Goal: Task Accomplishment & Management: Complete application form

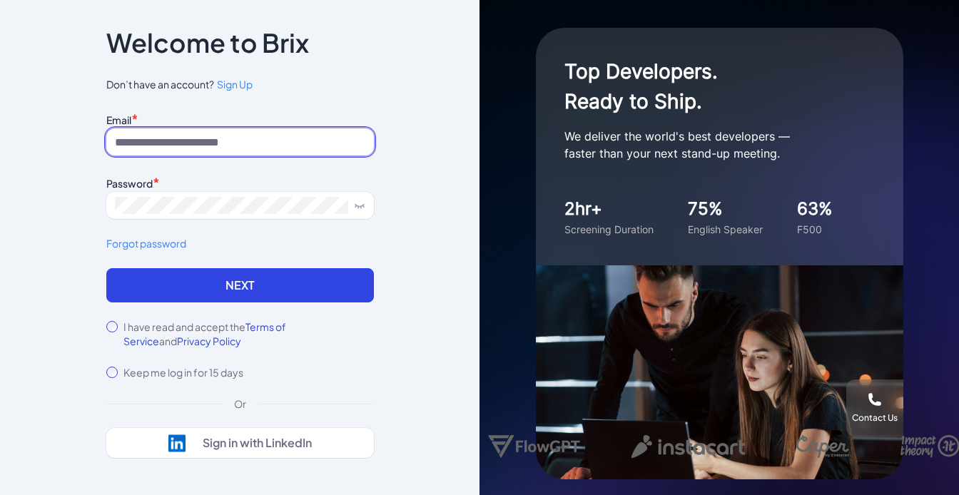
click at [173, 140] on input at bounding box center [240, 141] width 268 height 27
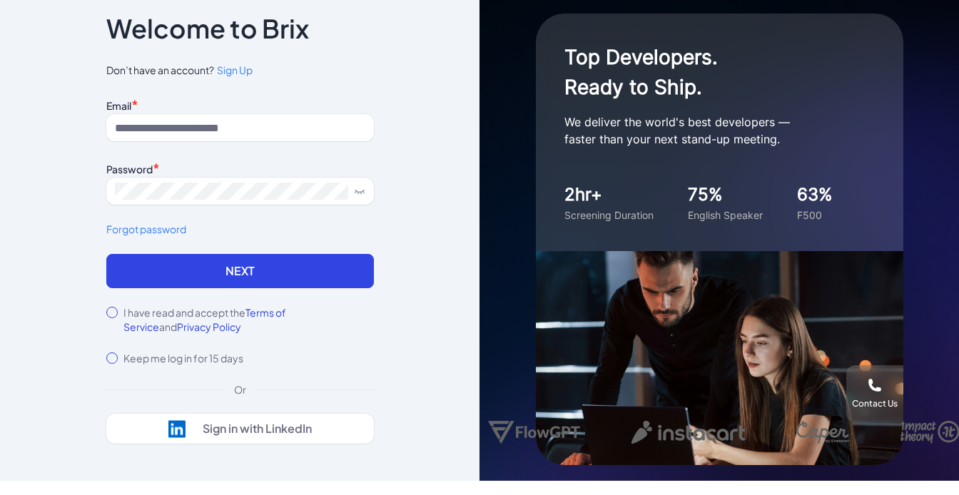
click at [228, 66] on span "Sign Up" at bounding box center [235, 70] width 36 height 13
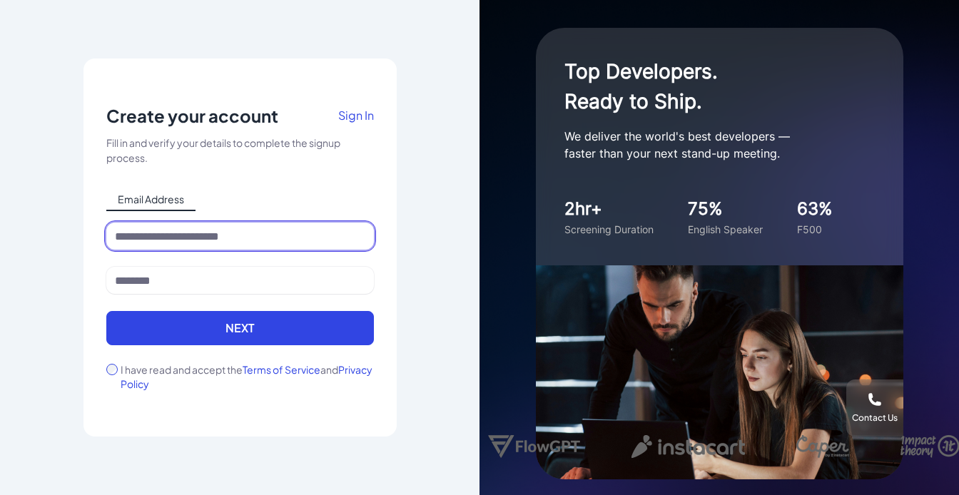
click at [146, 243] on input at bounding box center [240, 236] width 268 height 27
type input "*"
type input "**********"
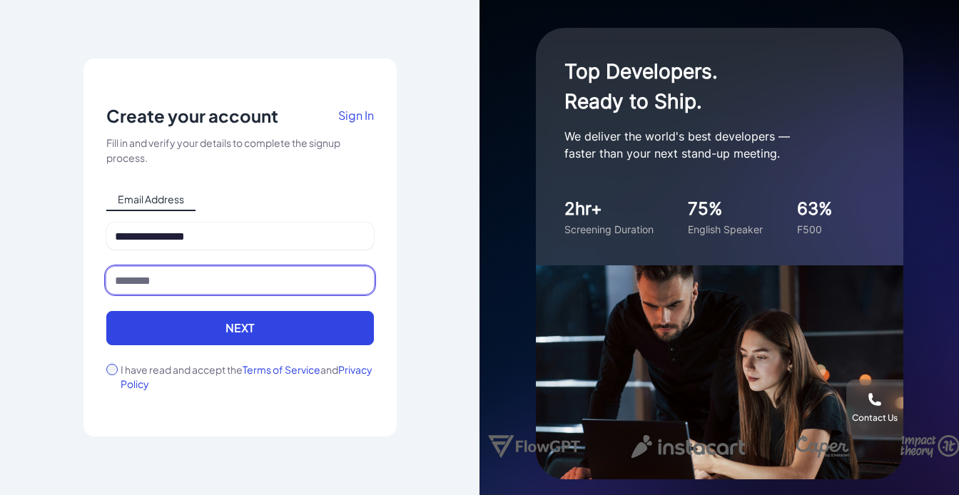
click at [181, 278] on input at bounding box center [240, 280] width 268 height 27
type input "**********"
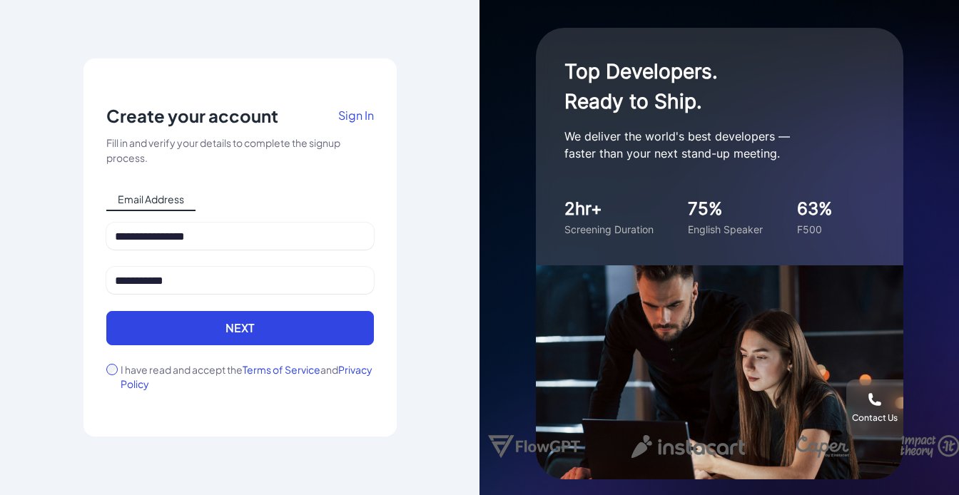
click at [107, 375] on div "I have read and accept the Terms of Service and Privacy Policy" at bounding box center [240, 377] width 268 height 29
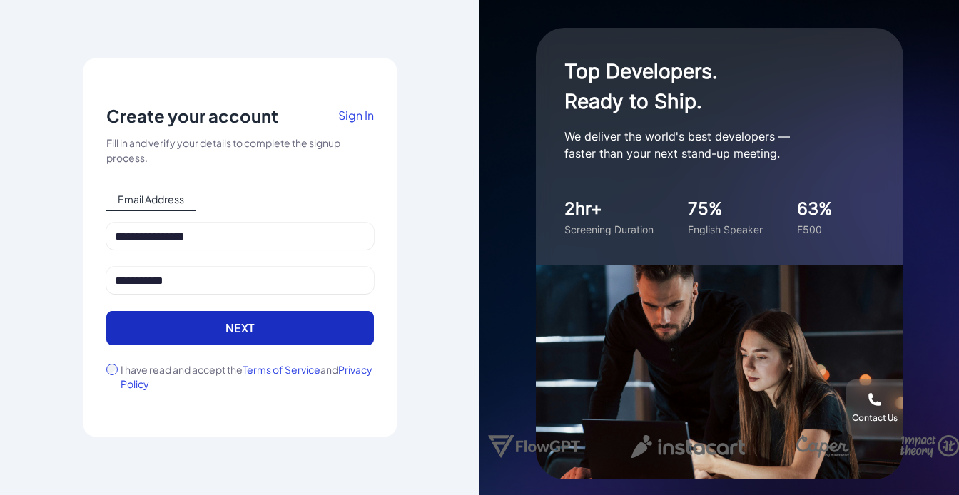
click at [236, 339] on button "Next" at bounding box center [240, 328] width 268 height 34
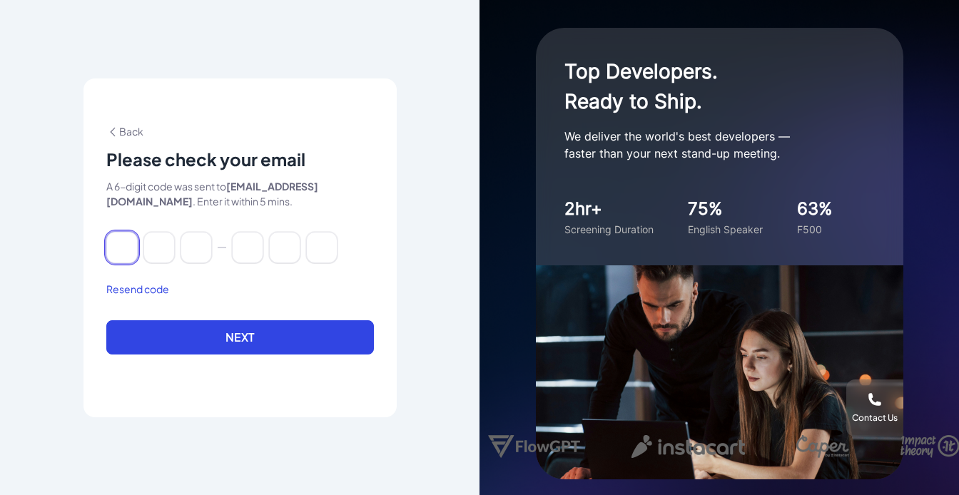
click at [124, 244] on input at bounding box center [121, 247] width 31 height 31
paste input "******"
type input "*"
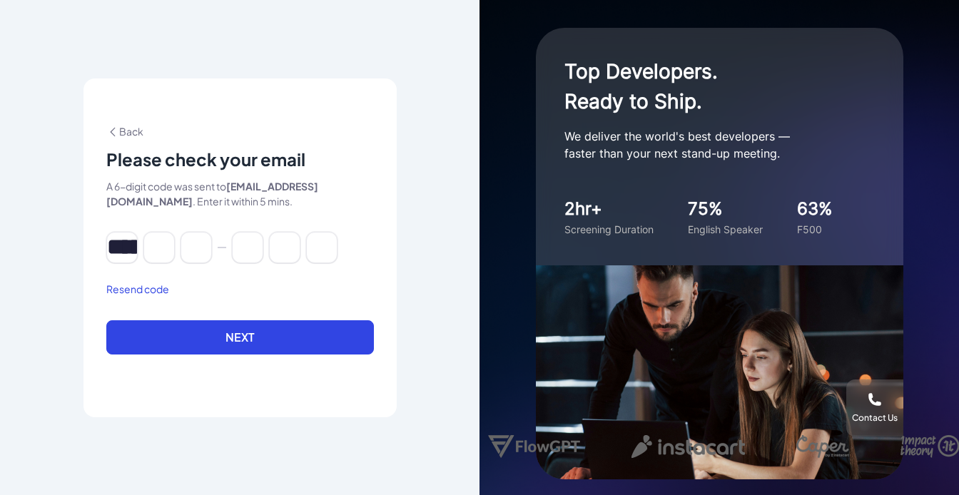
type input "*"
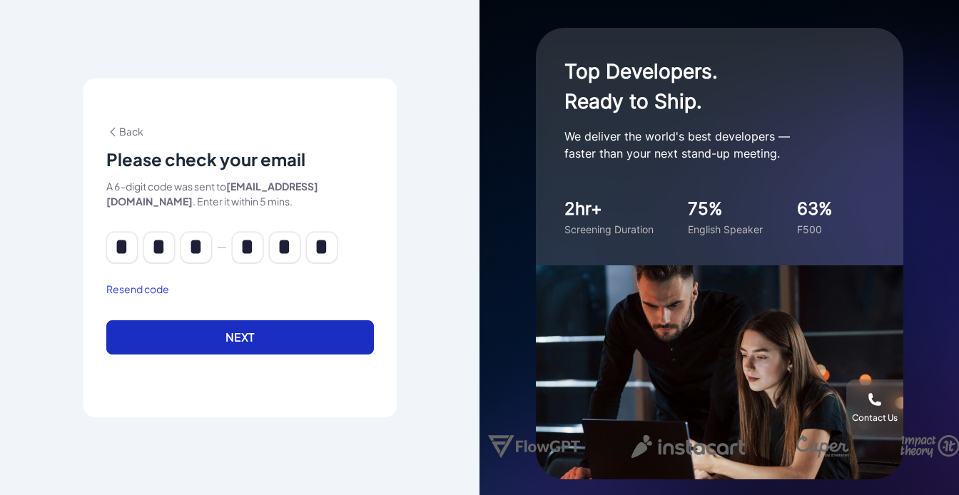
click at [243, 340] on button "Next" at bounding box center [240, 337] width 268 height 34
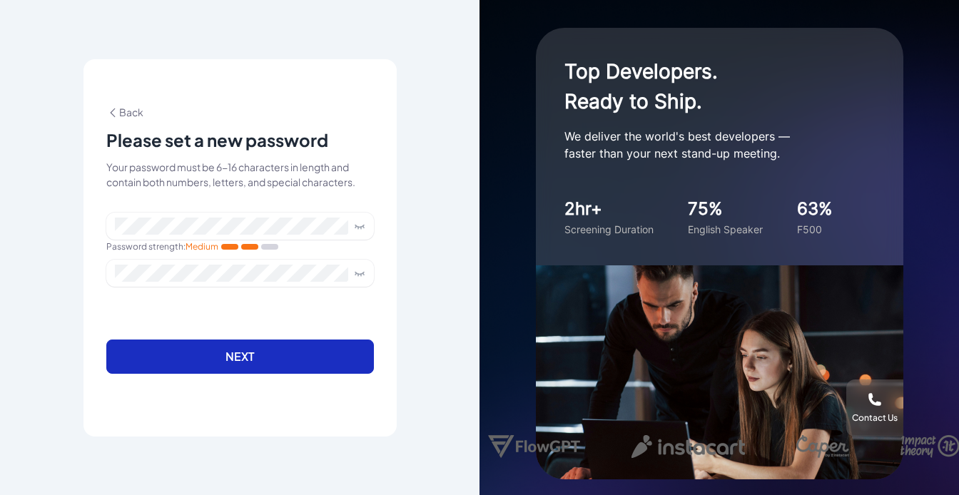
click at [226, 348] on button "Next" at bounding box center [240, 357] width 268 height 34
click at [243, 348] on button "Next" at bounding box center [240, 357] width 268 height 34
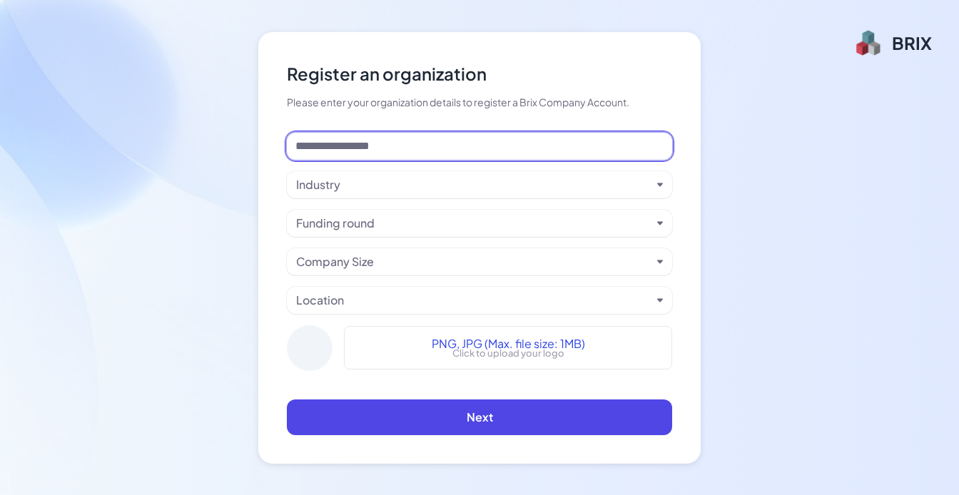
click at [376, 149] on input at bounding box center [479, 146] width 385 height 27
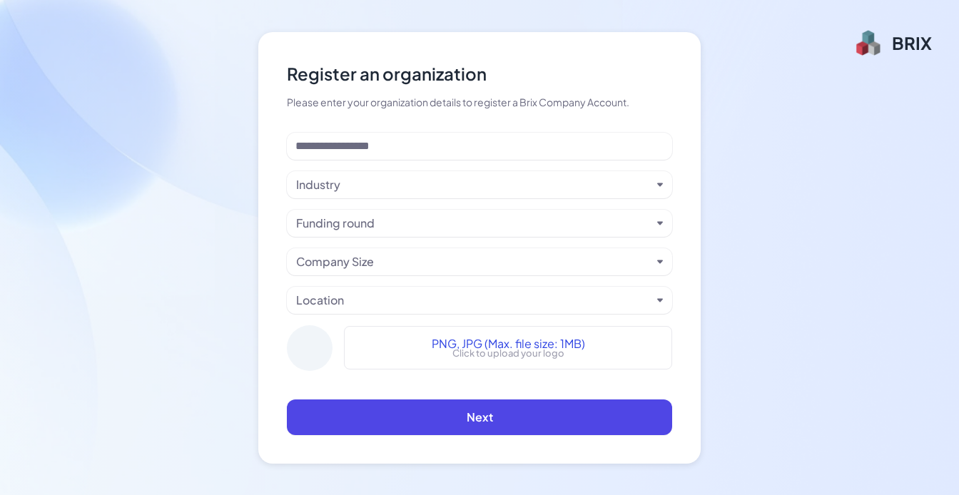
click at [360, 183] on div "Industry" at bounding box center [473, 184] width 355 height 17
click at [360, 184] on div "Industry" at bounding box center [473, 184] width 355 height 17
click at [566, 86] on div "Register an organization" at bounding box center [479, 74] width 385 height 26
click at [490, 220] on div "Funding round" at bounding box center [473, 223] width 355 height 17
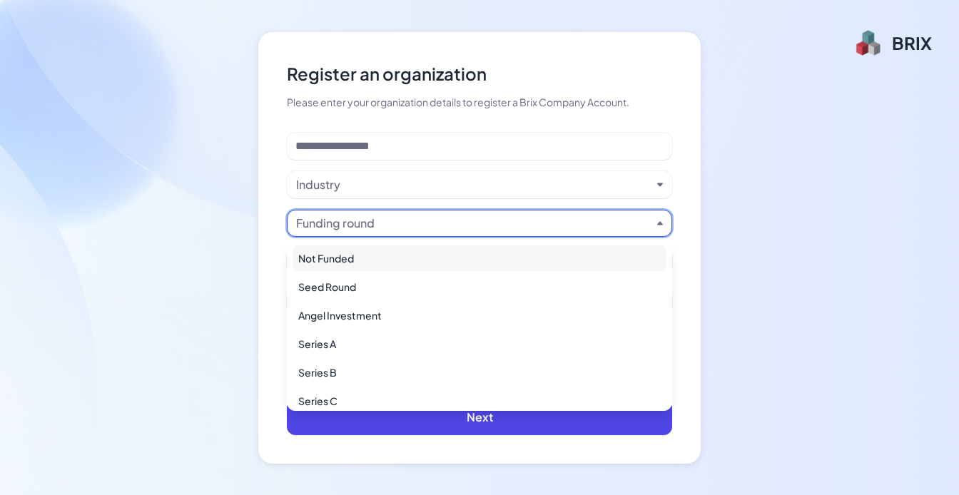
click at [490, 219] on div "Funding round" at bounding box center [473, 223] width 355 height 17
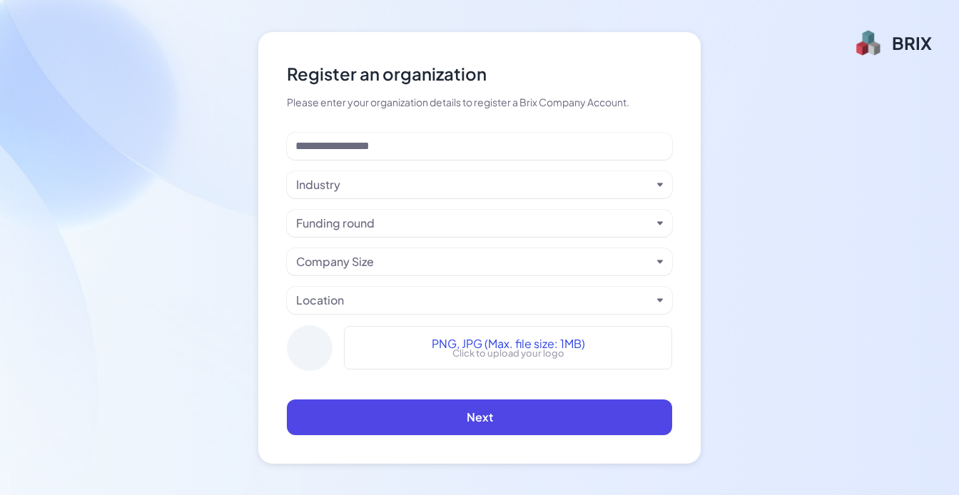
click at [754, 189] on div "Register an organization Please enter your organization details to register a B…" at bounding box center [479, 247] width 959 height 495
click at [524, 285] on div "Industry Funding round Company Size Location PNG, JPG (Max. file size: 1MB) Cli…" at bounding box center [479, 258] width 385 height 250
click at [520, 303] on div "Location" at bounding box center [473, 300] width 355 height 17
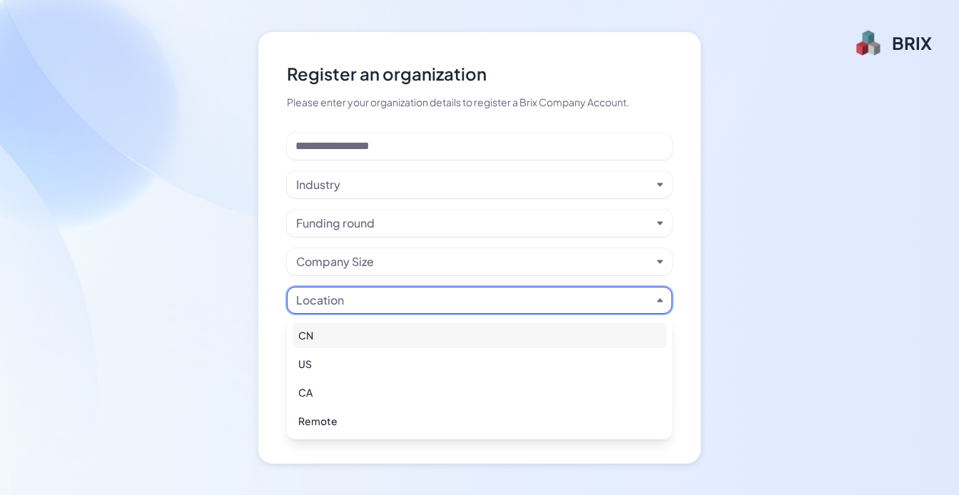
click at [309, 338] on div "CN" at bounding box center [480, 336] width 374 height 26
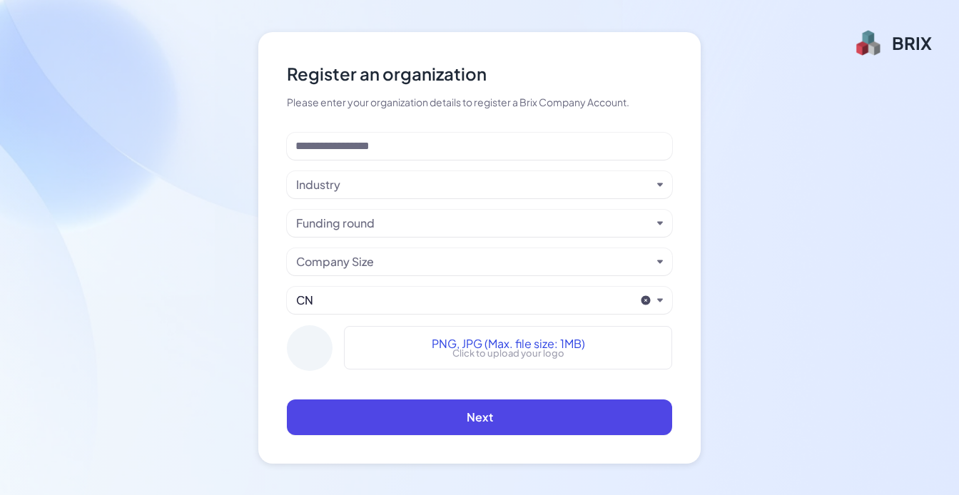
click at [423, 258] on div "Company Size" at bounding box center [473, 261] width 355 height 17
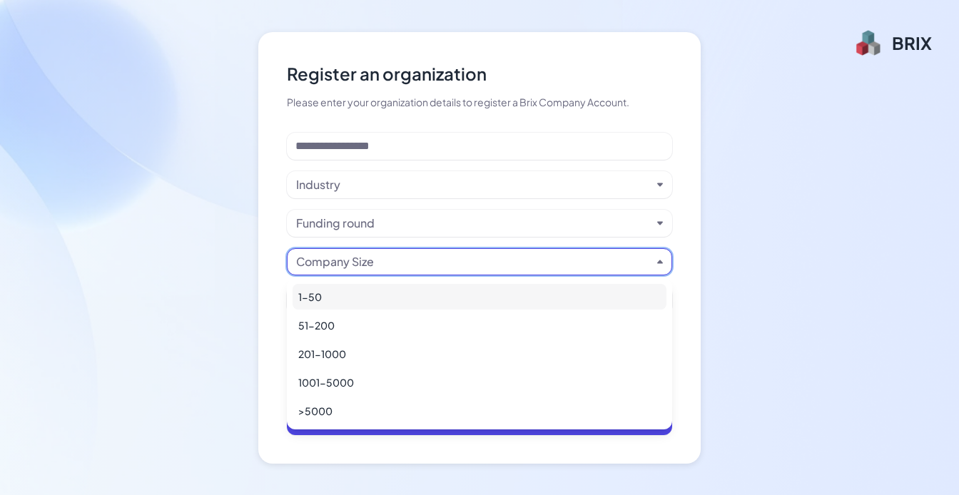
click at [423, 258] on div "Company Size" at bounding box center [473, 261] width 355 height 17
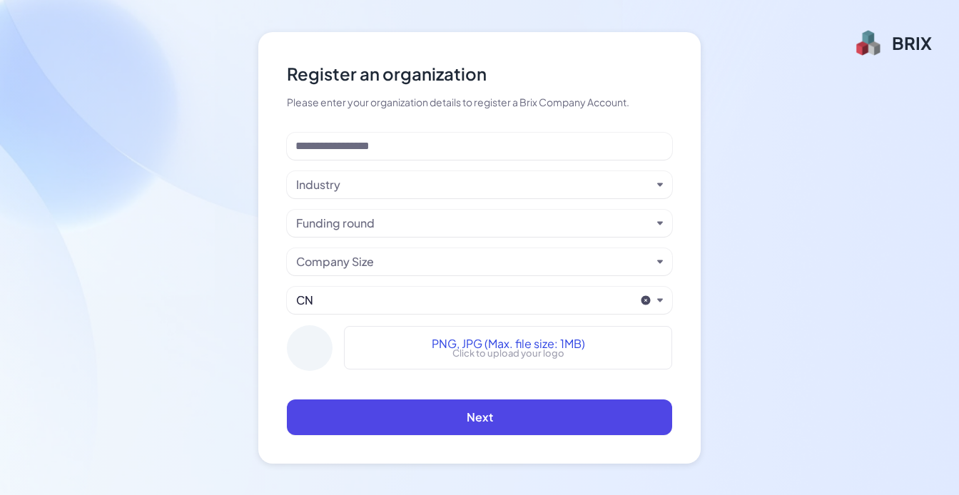
click at [740, 378] on div "Register an organization Please enter your organization details to register a B…" at bounding box center [479, 247] width 959 height 495
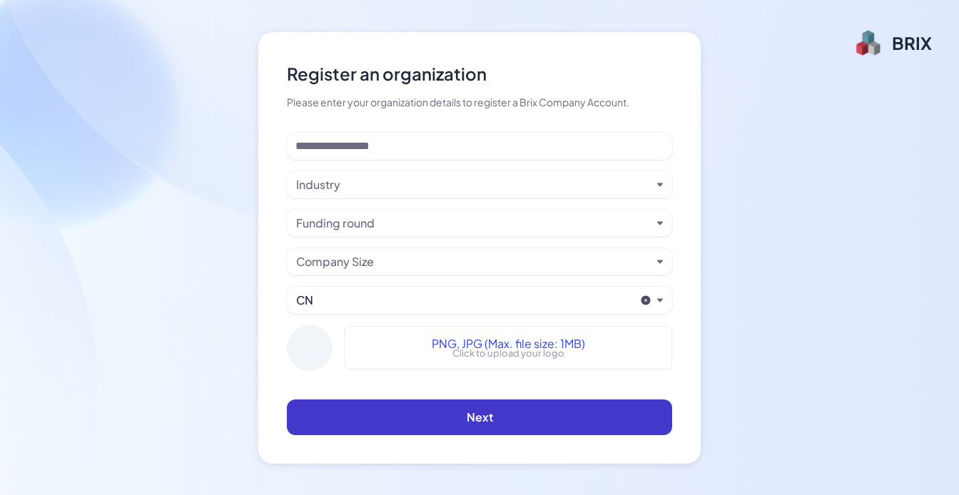
click at [529, 417] on button "Next" at bounding box center [479, 418] width 385 height 36
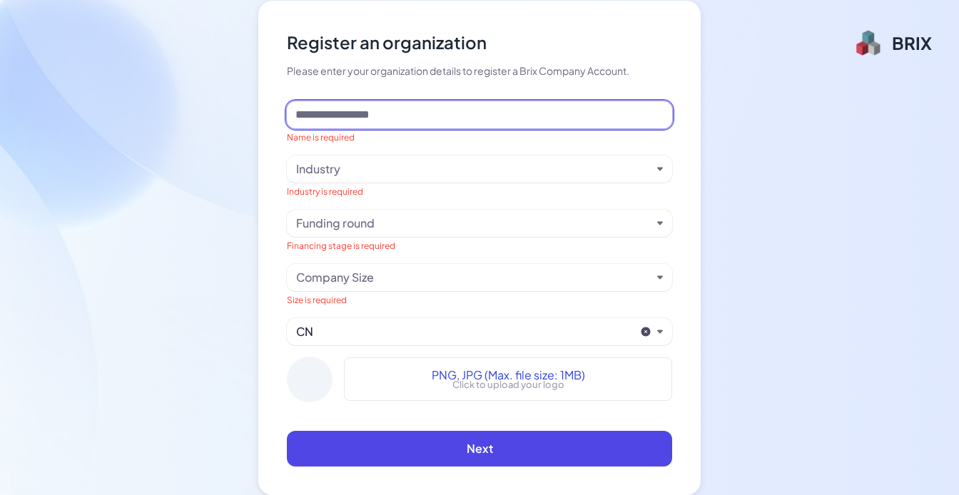
click at [437, 119] on input at bounding box center [479, 114] width 385 height 27
type input "**"
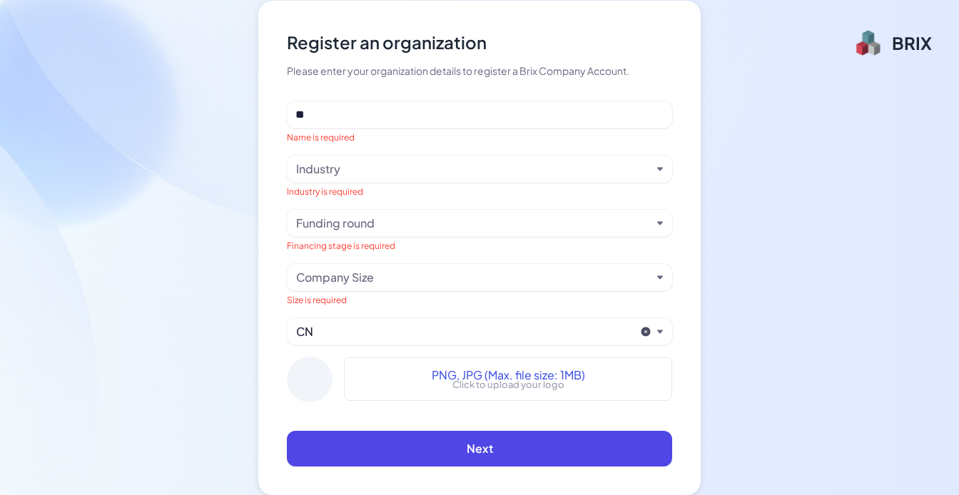
click at [421, 178] on div "Industry" at bounding box center [479, 169] width 385 height 27
click at [415, 162] on div "Industry" at bounding box center [473, 169] width 355 height 17
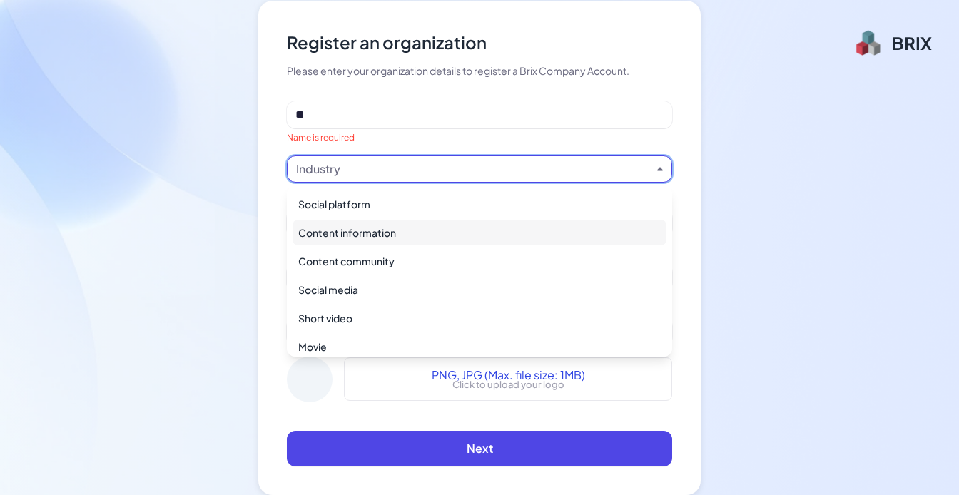
click at [369, 235] on div "Content information" at bounding box center [480, 233] width 374 height 26
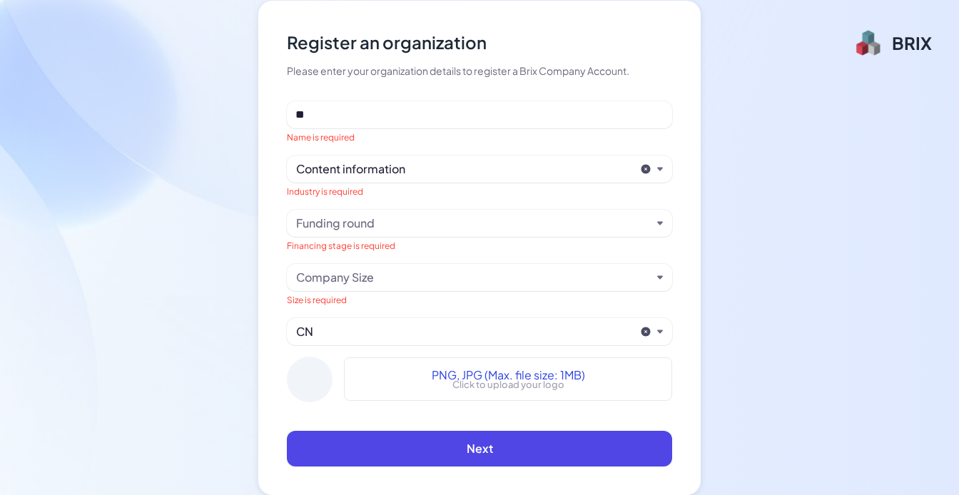
click at [374, 232] on div "Funding round" at bounding box center [479, 223] width 385 height 27
click at [377, 224] on div "Funding round" at bounding box center [473, 223] width 355 height 17
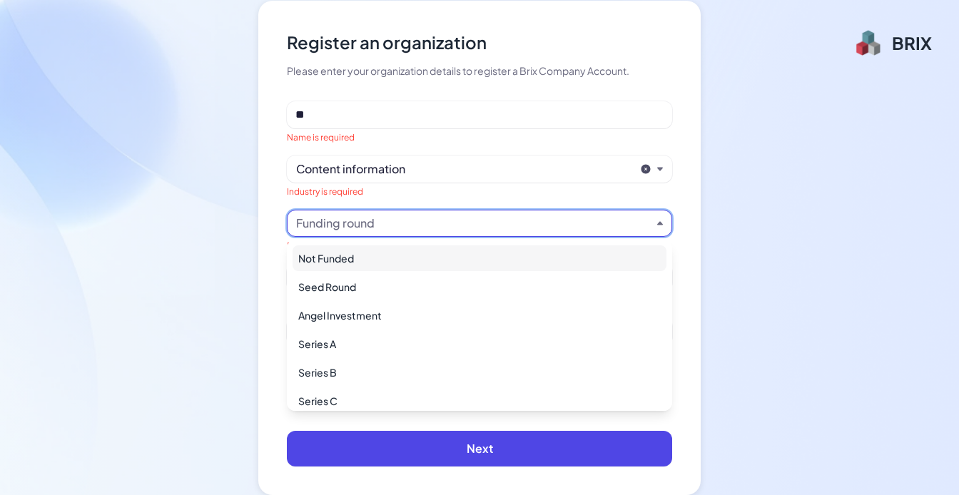
click at [351, 262] on div "Not Funded" at bounding box center [480, 259] width 374 height 26
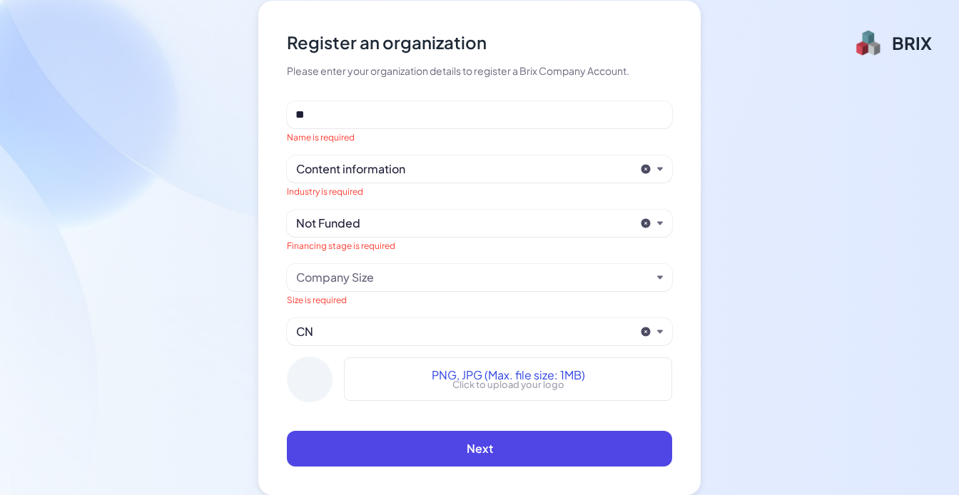
click at [423, 272] on div "Company Size" at bounding box center [473, 277] width 355 height 17
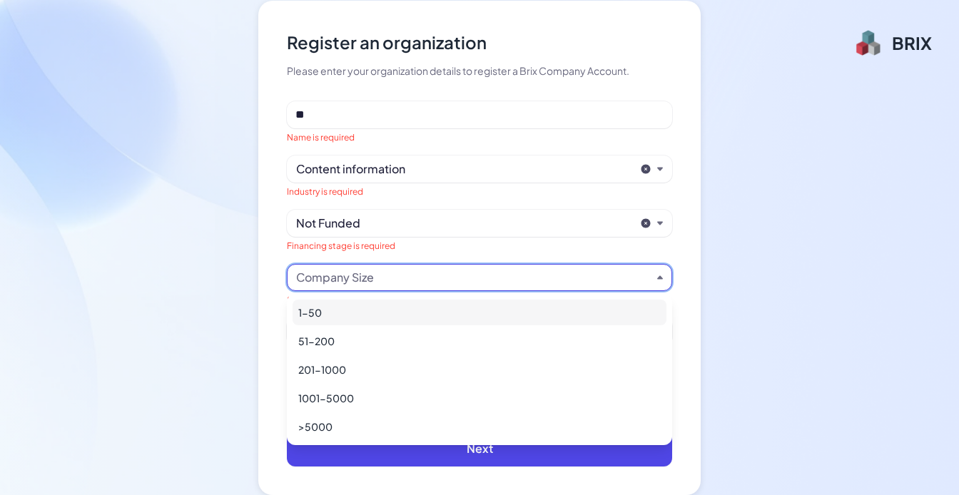
click at [340, 305] on div "1-50" at bounding box center [480, 313] width 374 height 26
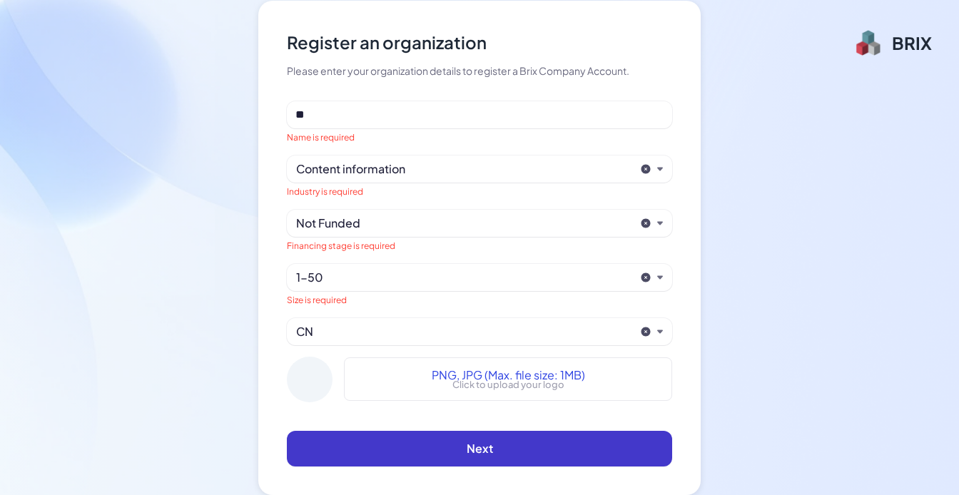
click at [459, 463] on button "Next" at bounding box center [479, 449] width 385 height 36
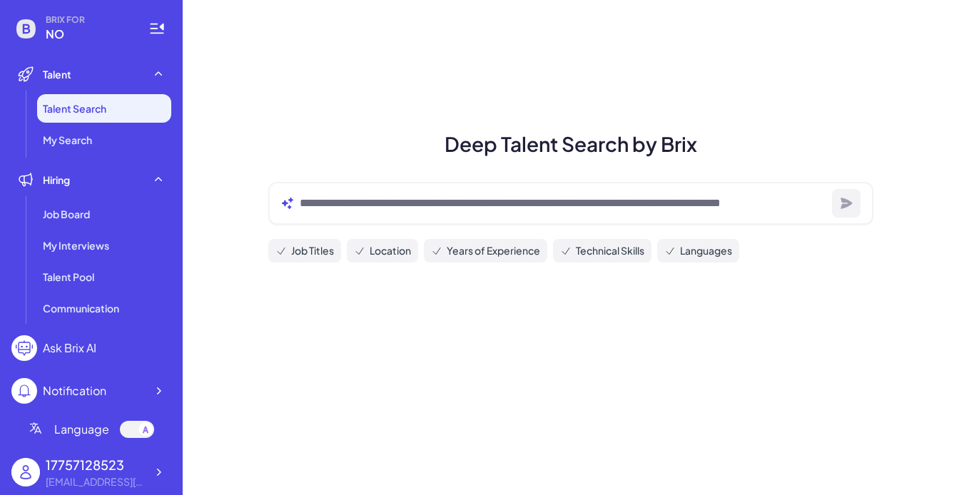
click at [314, 254] on span "Job Titles" at bounding box center [312, 250] width 43 height 15
click at [522, 330] on div "Deep Talent Search by Brix Job Titles Location Years of Experience Technical Sk…" at bounding box center [571, 247] width 777 height 495
click at [521, 329] on div "Deep Talent Search by Brix Job Titles Location Years of Experience Technical Sk…" at bounding box center [571, 247] width 777 height 495
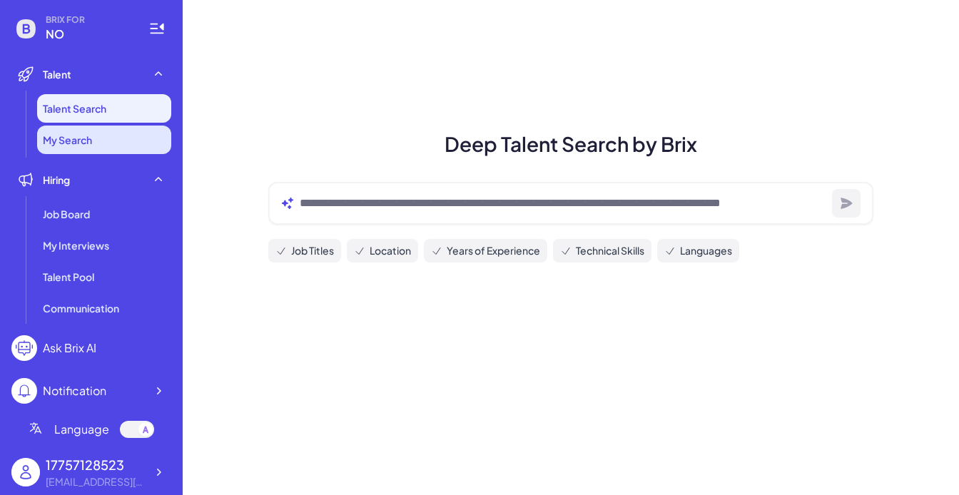
click at [103, 148] on li "My Search" at bounding box center [104, 140] width 134 height 29
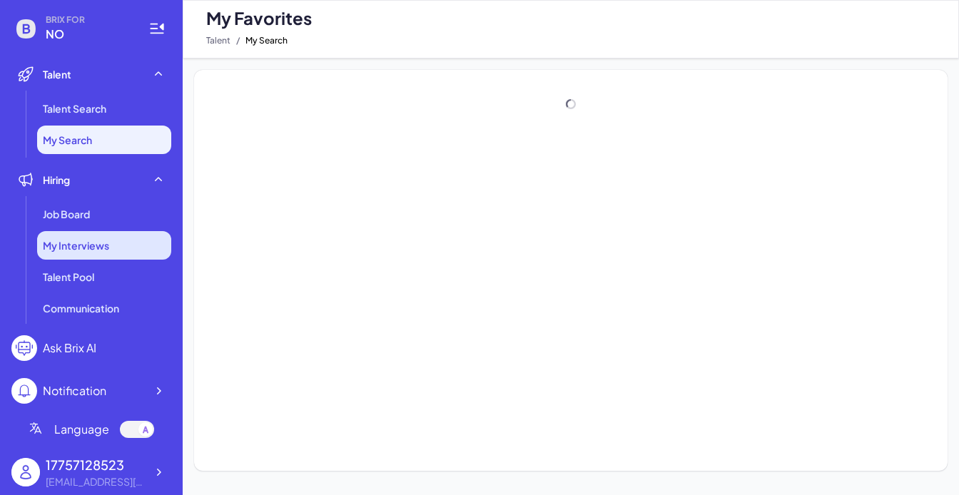
click at [79, 243] on span "My Interviews" at bounding box center [76, 245] width 66 height 14
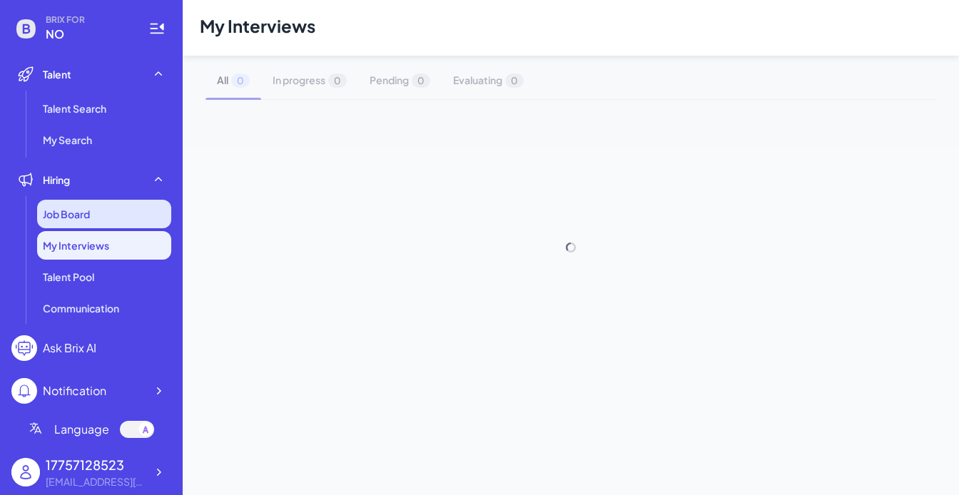
click at [93, 212] on div "Job Board" at bounding box center [104, 214] width 134 height 29
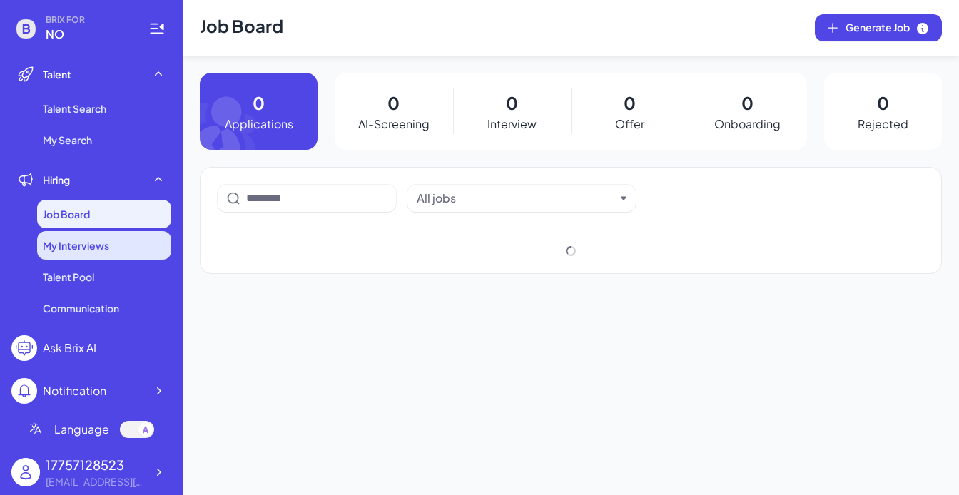
click at [77, 256] on div "My Interviews" at bounding box center [104, 245] width 134 height 29
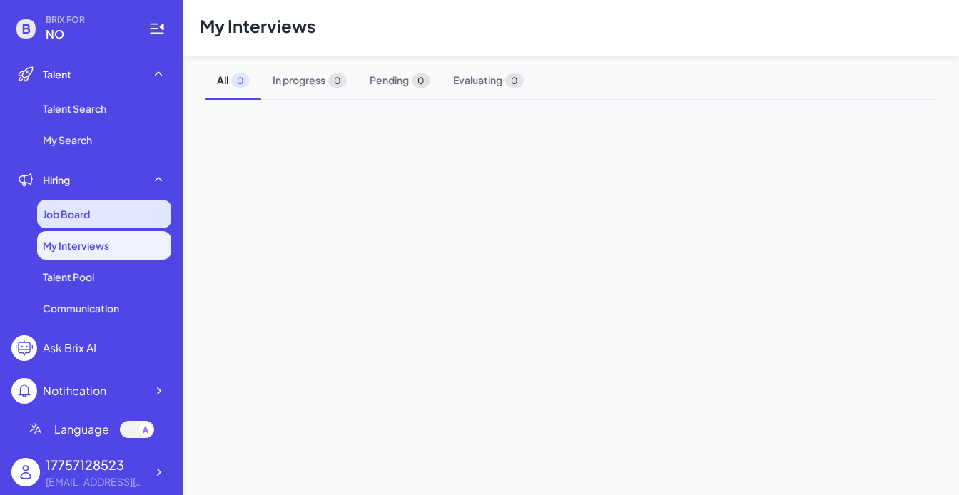
click at [91, 210] on div "Job Board" at bounding box center [104, 214] width 134 height 29
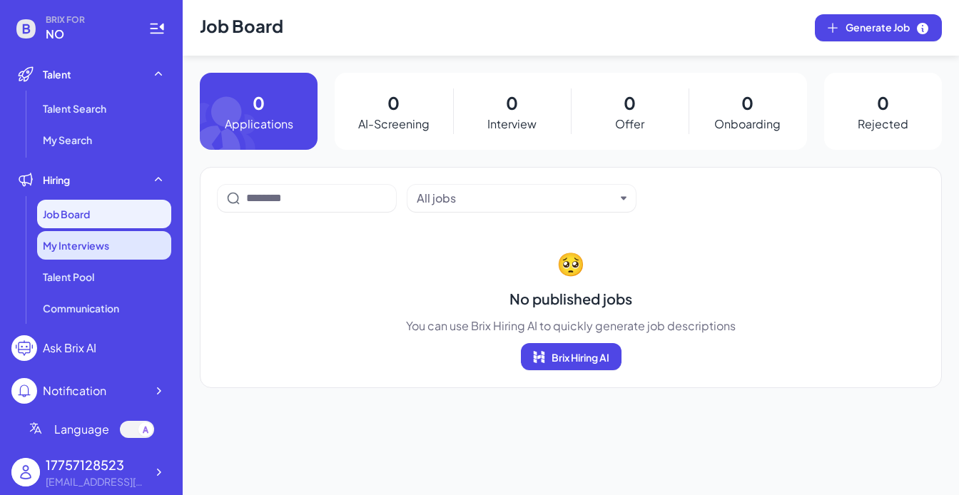
click at [81, 247] on span "My Interviews" at bounding box center [76, 245] width 66 height 14
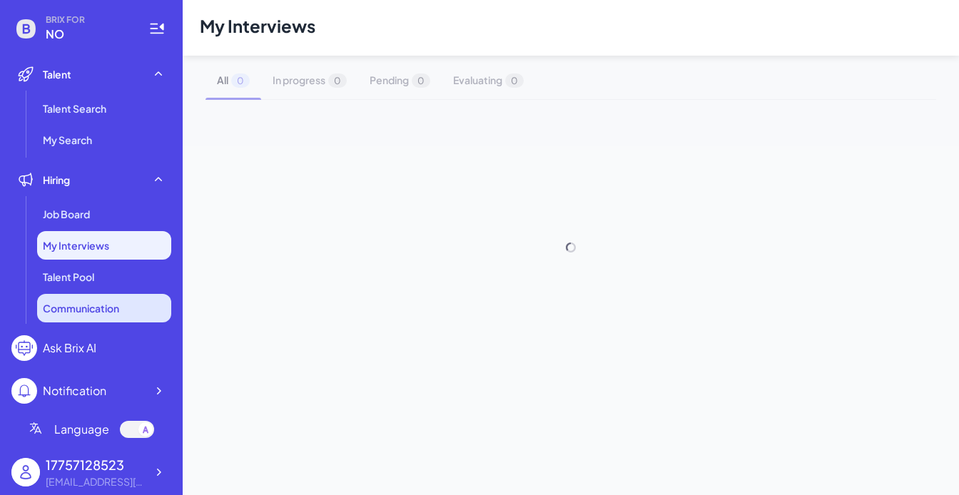
click at [76, 303] on span "Communication" at bounding box center [81, 308] width 76 height 14
